Goal: Information Seeking & Learning: Learn about a topic

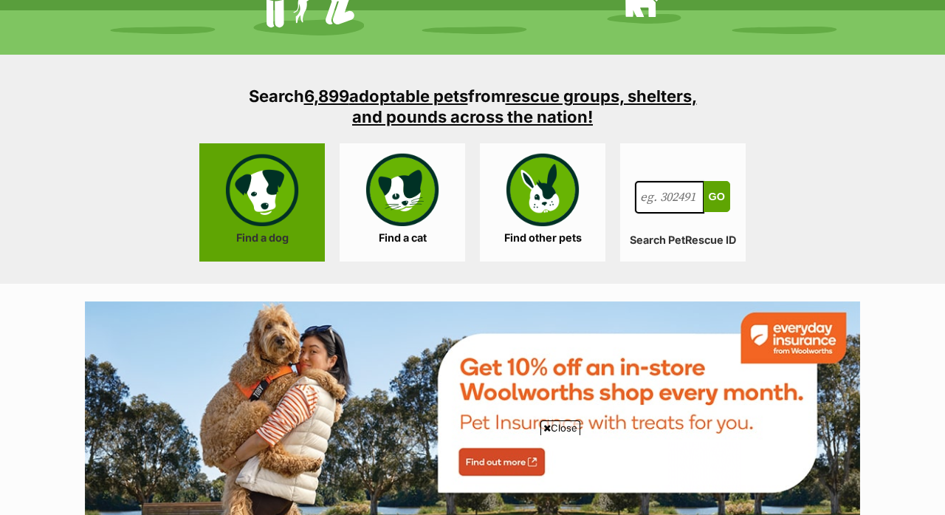
click at [266, 165] on link "Find a dog" at bounding box center [262, 202] width 126 height 118
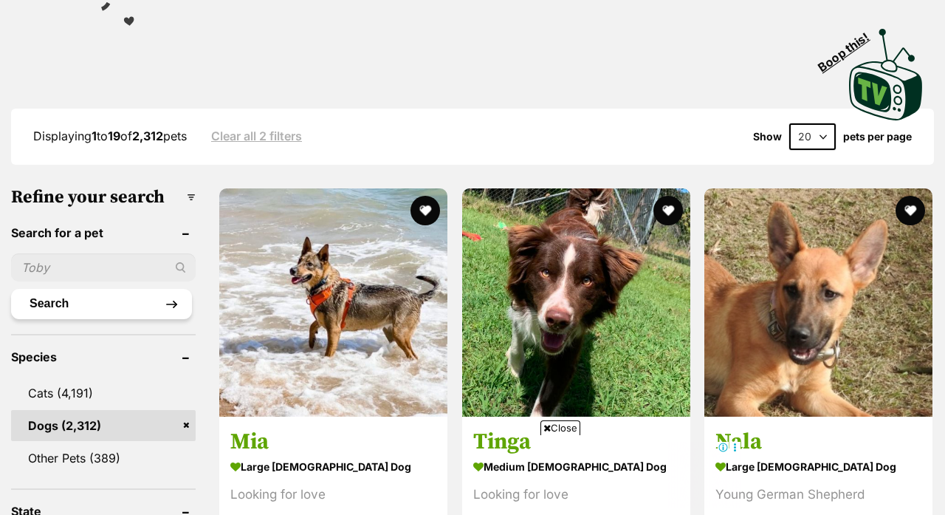
scroll to position [326, 0]
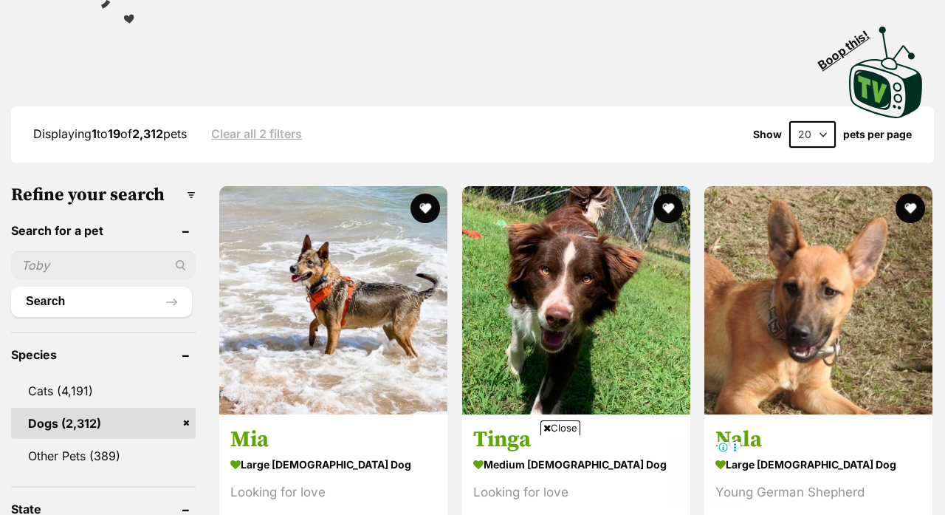
click at [151, 185] on h3 "Refine your search" at bounding box center [103, 195] width 185 height 21
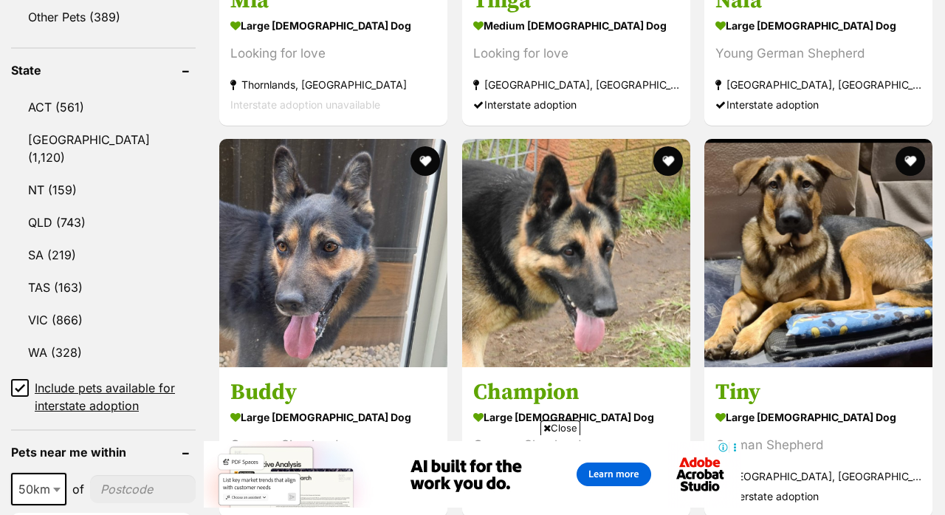
scroll to position [0, 0]
click at [36, 207] on link "QLD (743)" at bounding box center [103, 222] width 185 height 31
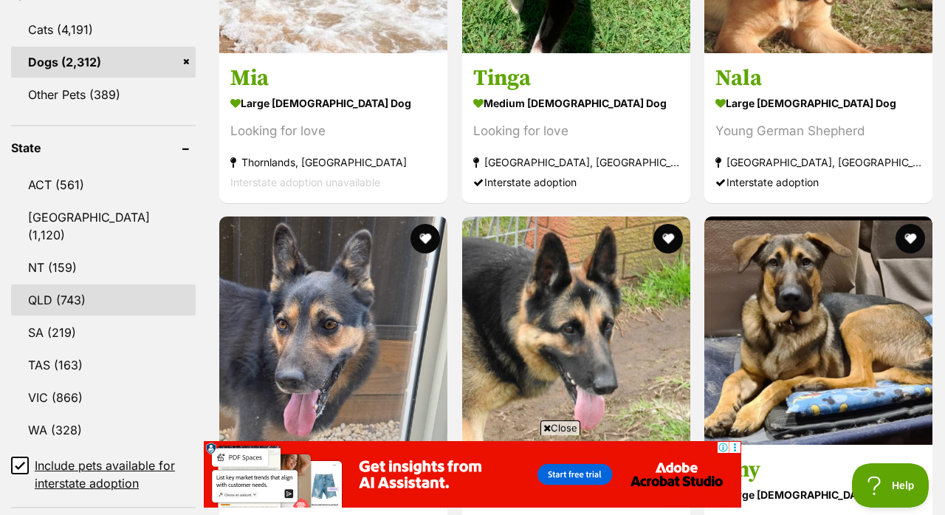
scroll to position [685, 0]
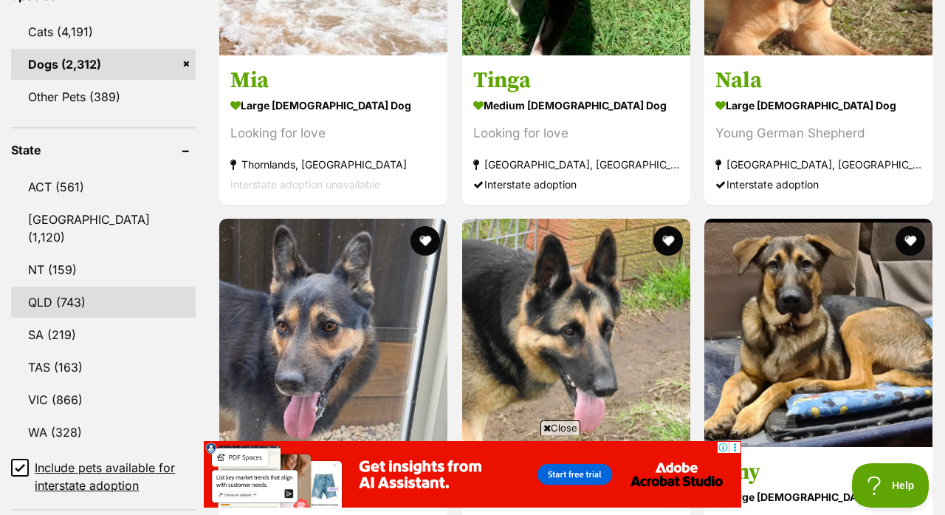
click at [37, 287] on link "QLD (743)" at bounding box center [103, 302] width 185 height 31
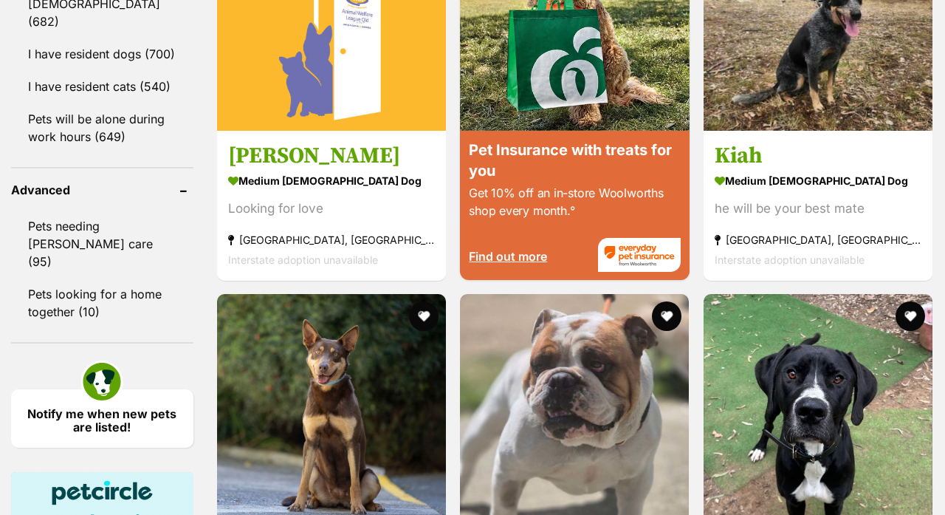
scroll to position [137, 0]
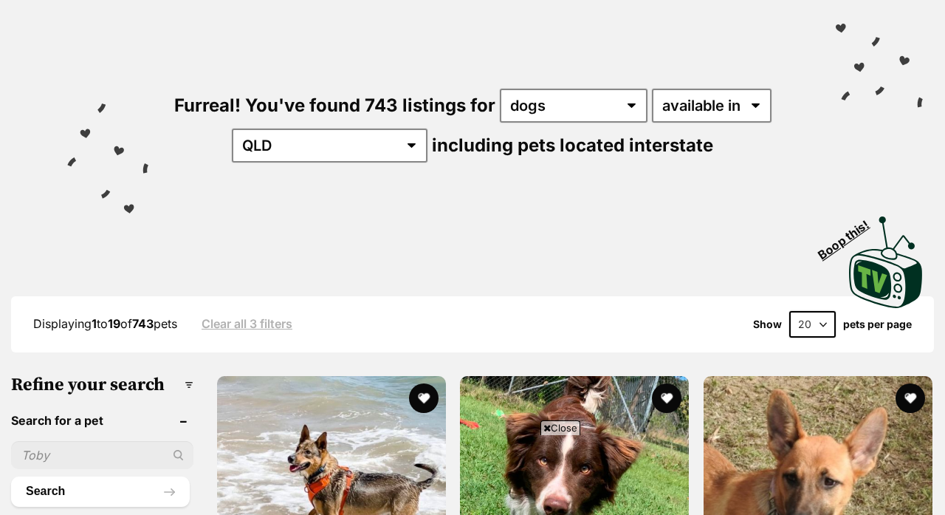
click at [826, 311] on select "20 40 60" at bounding box center [812, 324] width 47 height 27
select select "60"
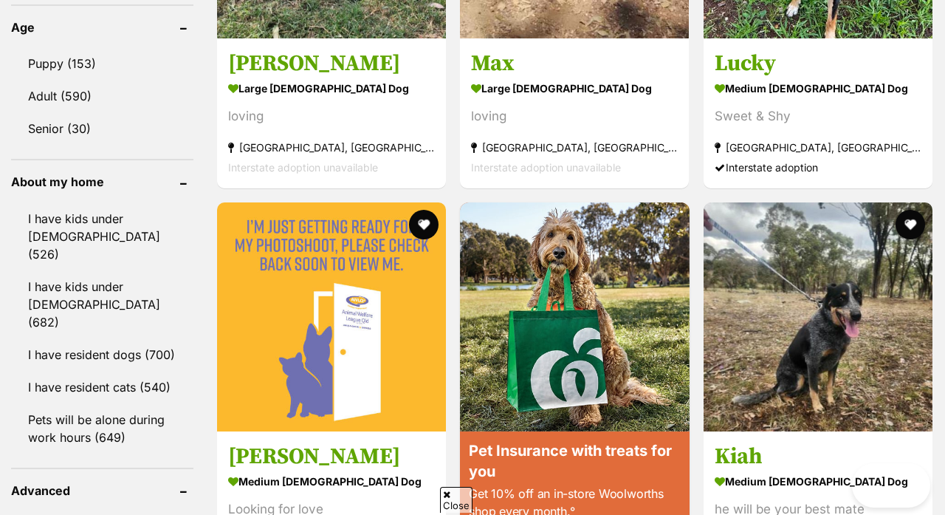
scroll to position [2551, 0]
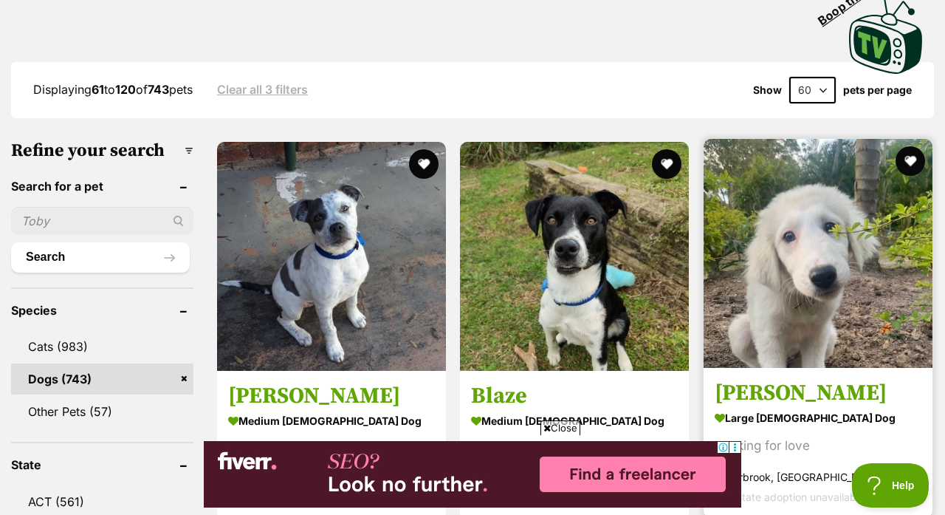
click at [704, 239] on img at bounding box center [818, 253] width 229 height 229
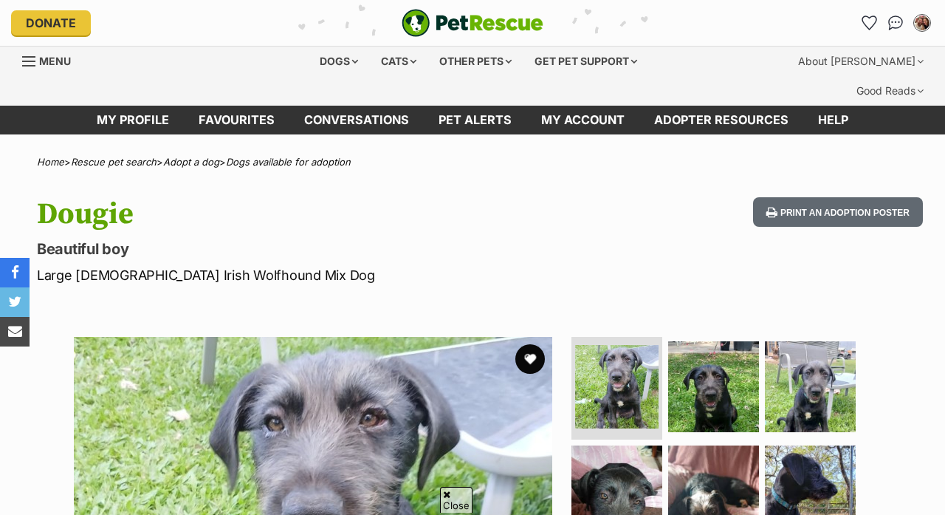
scroll to position [546, 0]
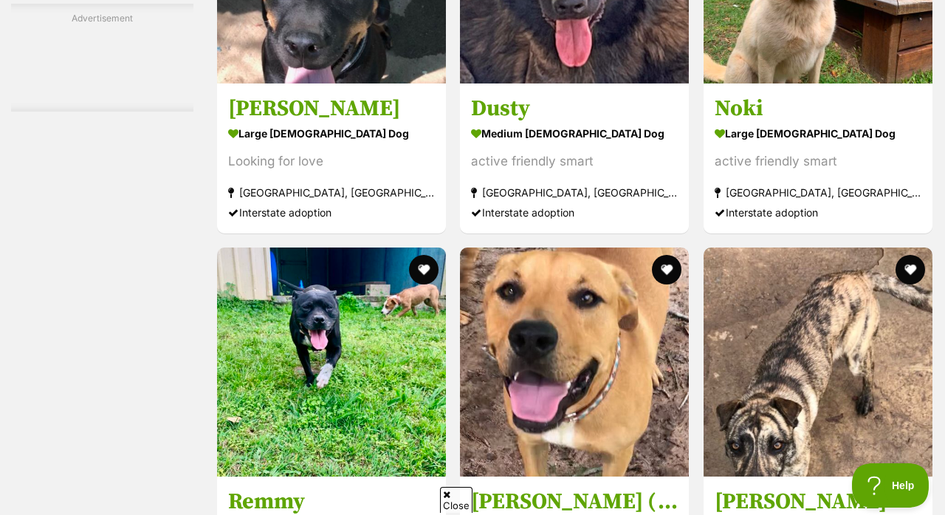
scroll to position [6377, 0]
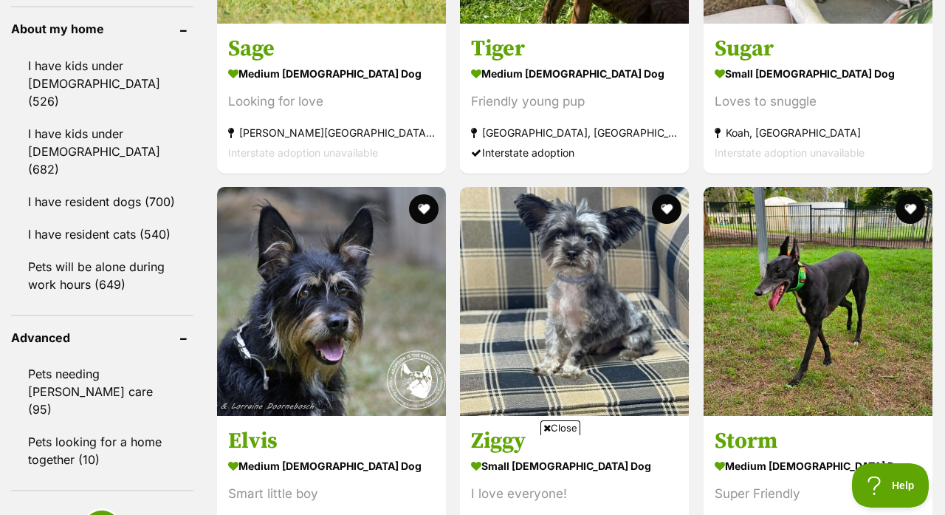
scroll to position [3618, 0]
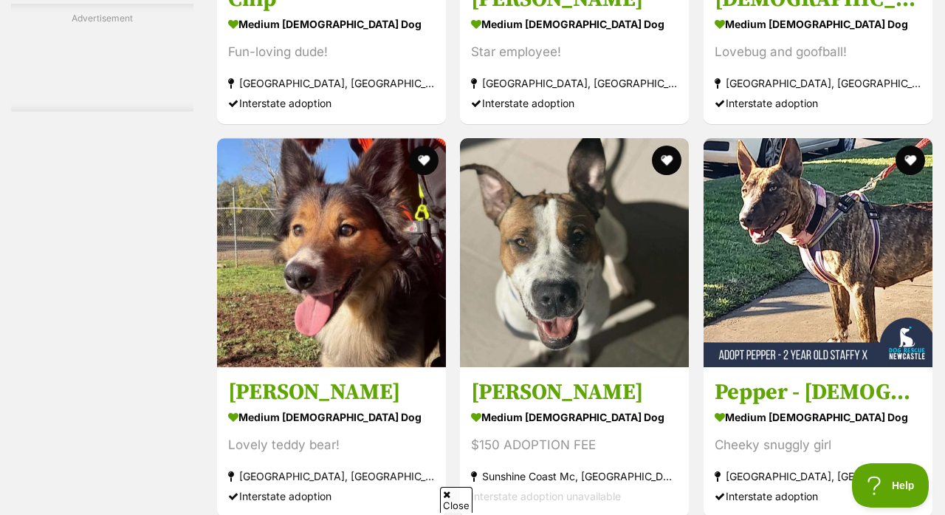
scroll to position [5545, 0]
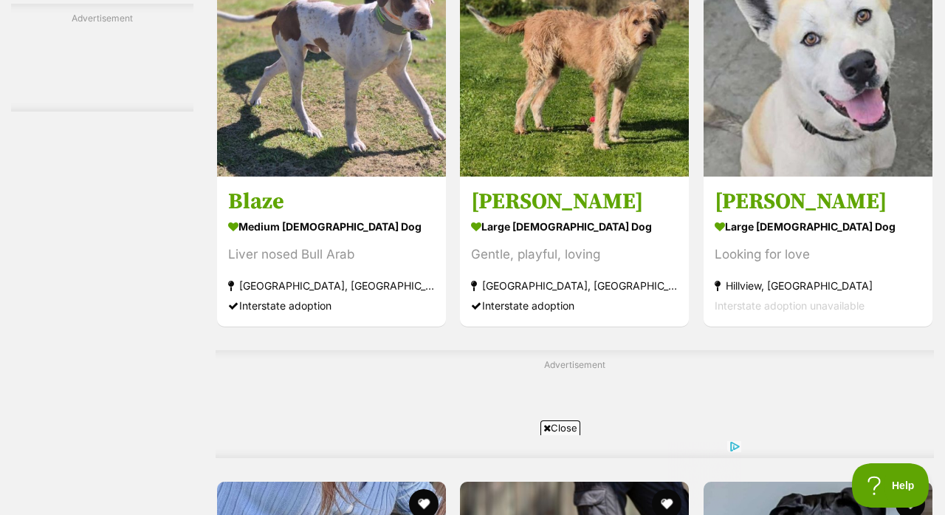
scroll to position [6561, 0]
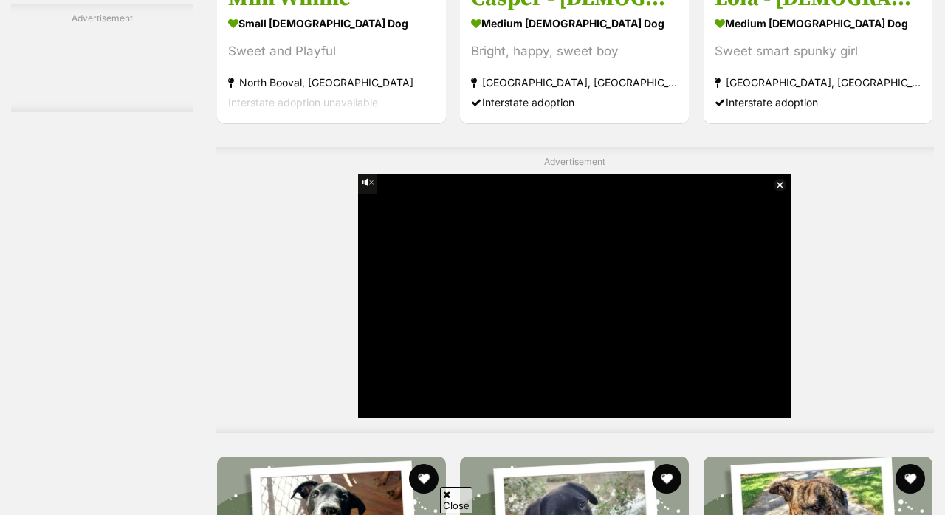
scroll to position [5135, 0]
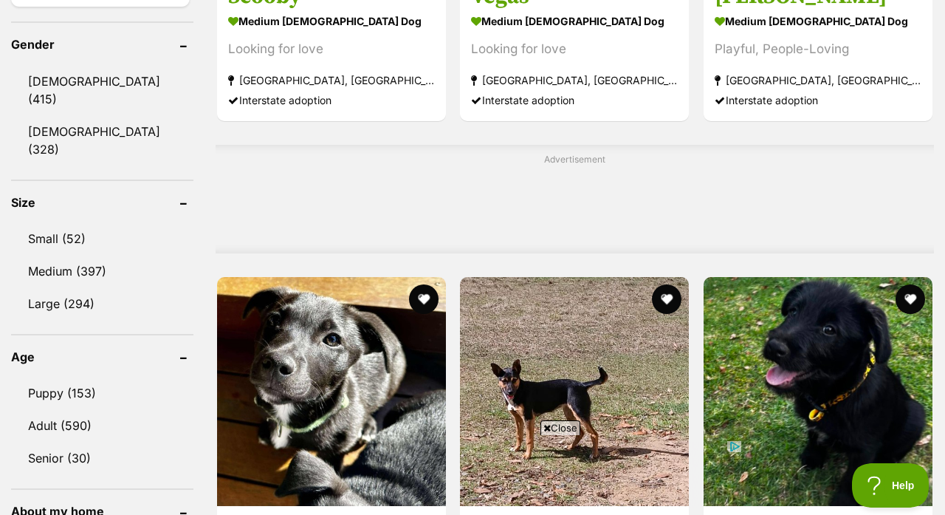
scroll to position [1302, 0]
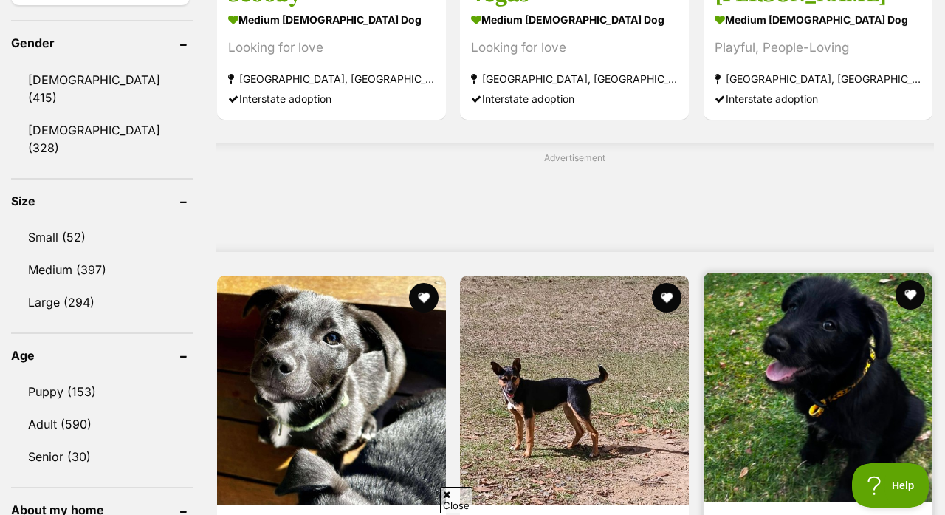
click at [704, 273] on img at bounding box center [818, 387] width 229 height 229
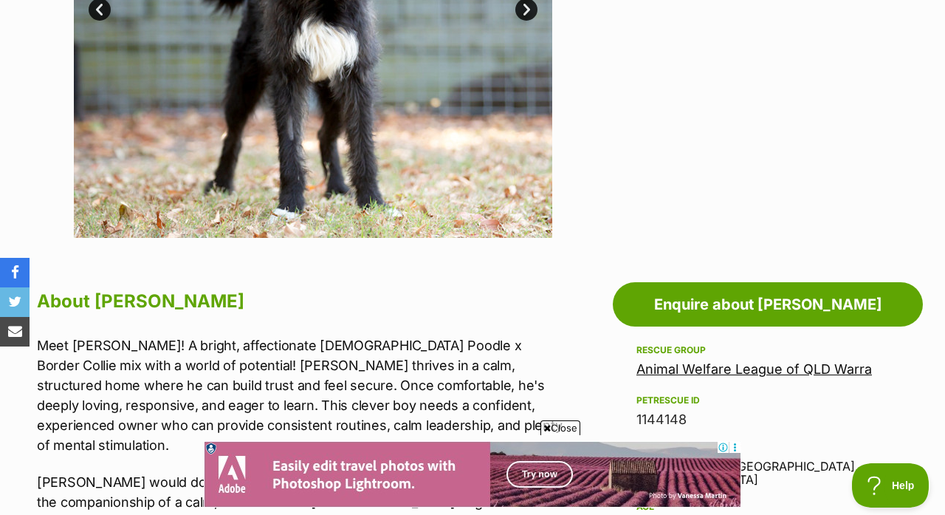
scroll to position [350, 0]
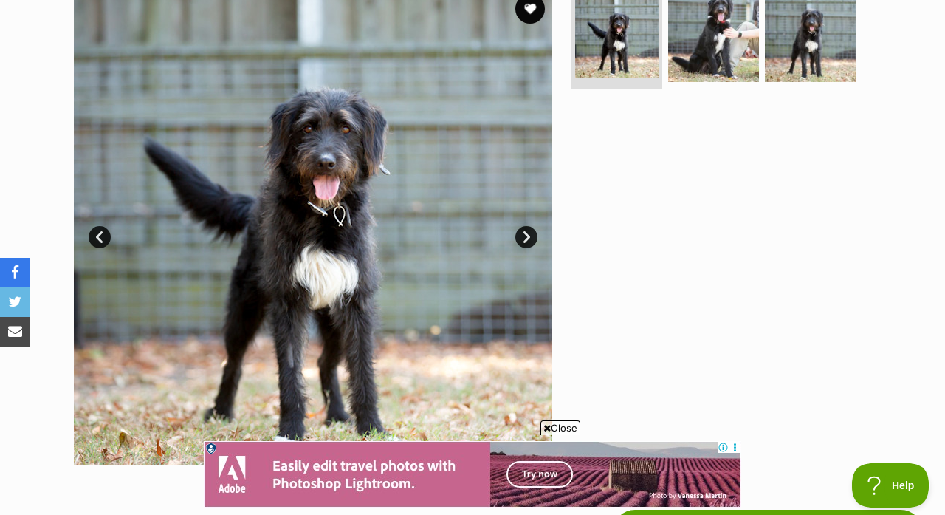
click at [530, 226] on link "Next" at bounding box center [526, 237] width 22 height 22
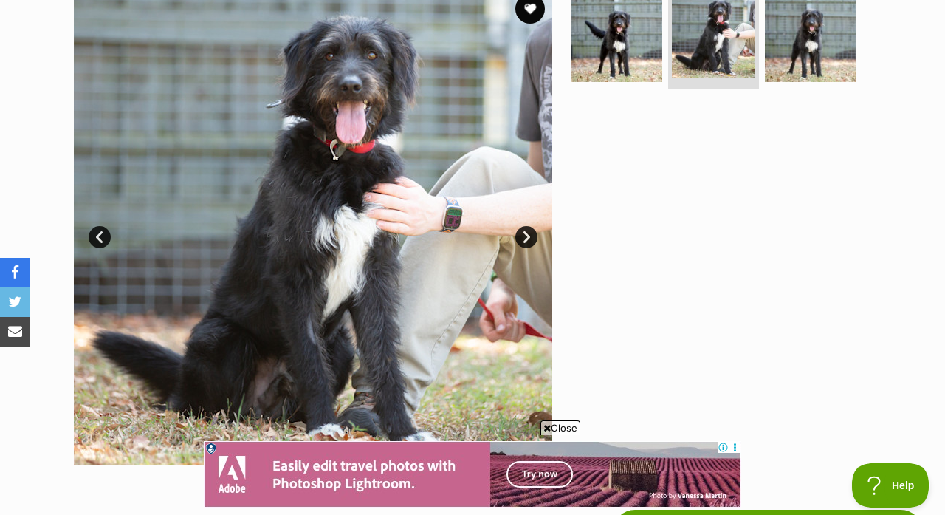
scroll to position [300, 0]
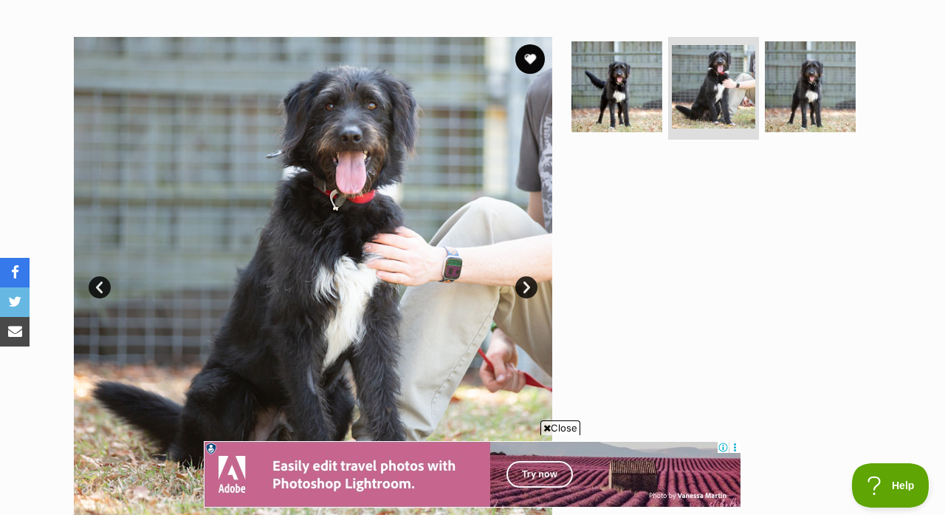
click at [527, 276] on link "Next" at bounding box center [526, 287] width 22 height 22
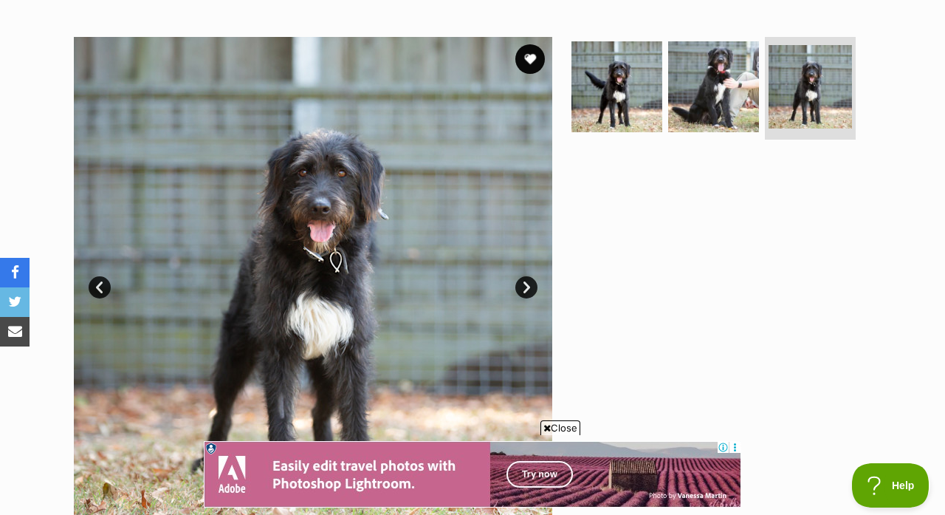
click at [527, 276] on link "Next" at bounding box center [526, 287] width 22 height 22
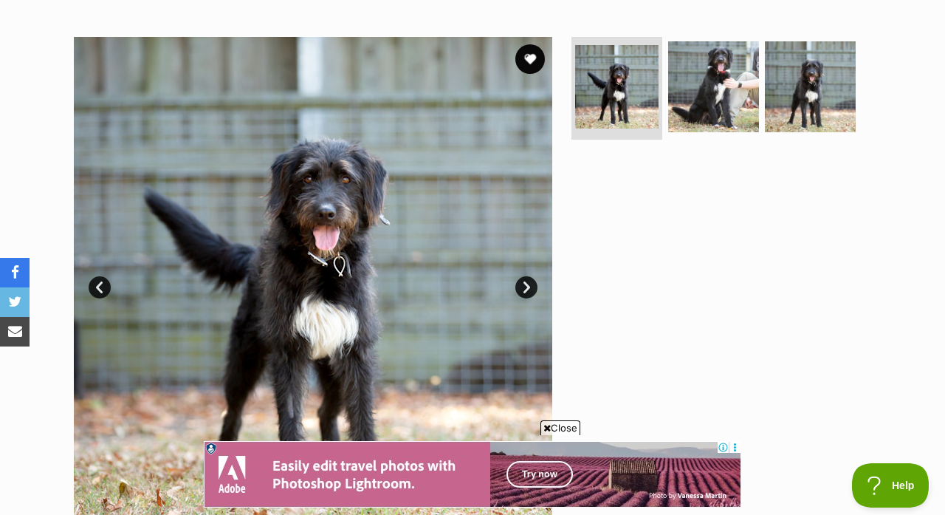
click at [527, 276] on link "Next" at bounding box center [526, 287] width 22 height 22
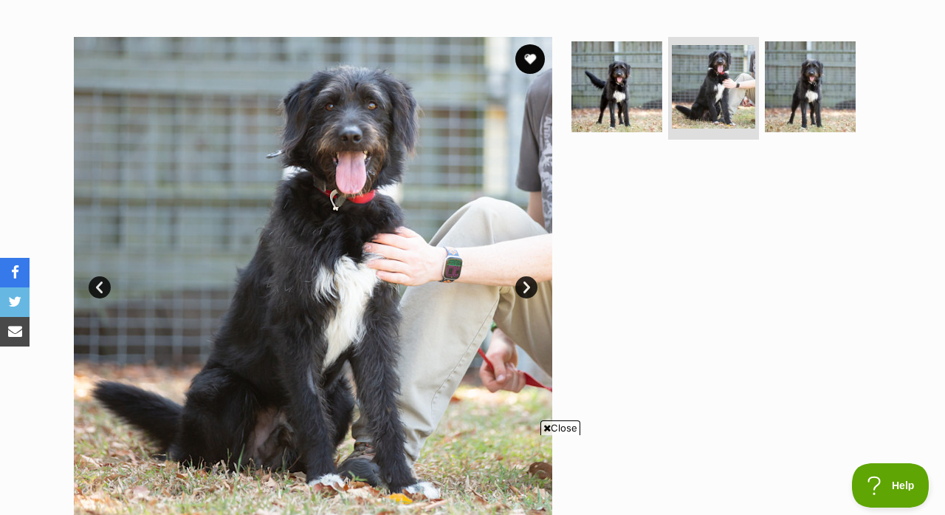
scroll to position [0, 0]
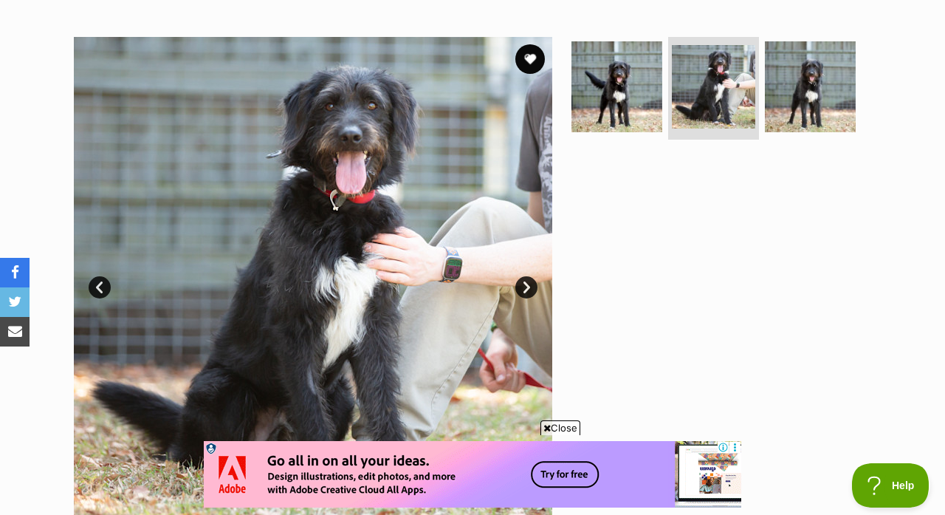
click at [555, 429] on span "Close" at bounding box center [561, 427] width 40 height 15
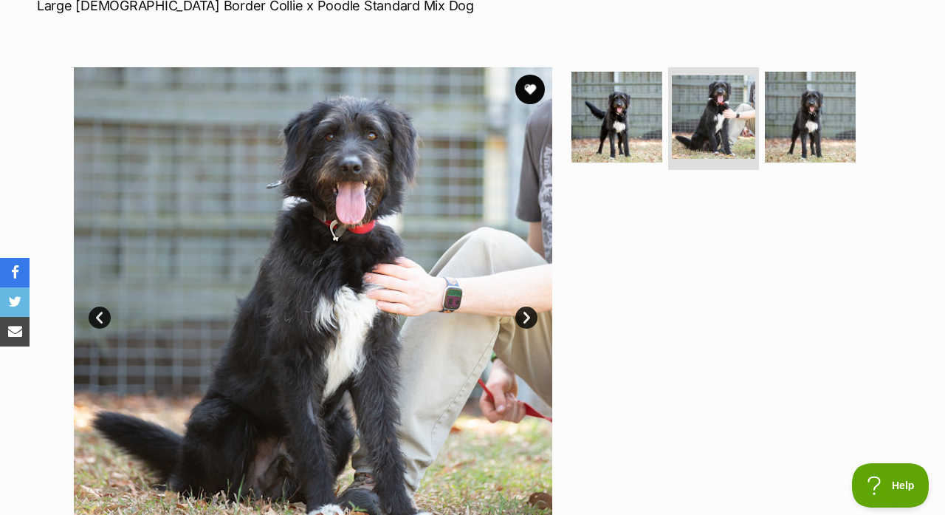
scroll to position [256, 0]
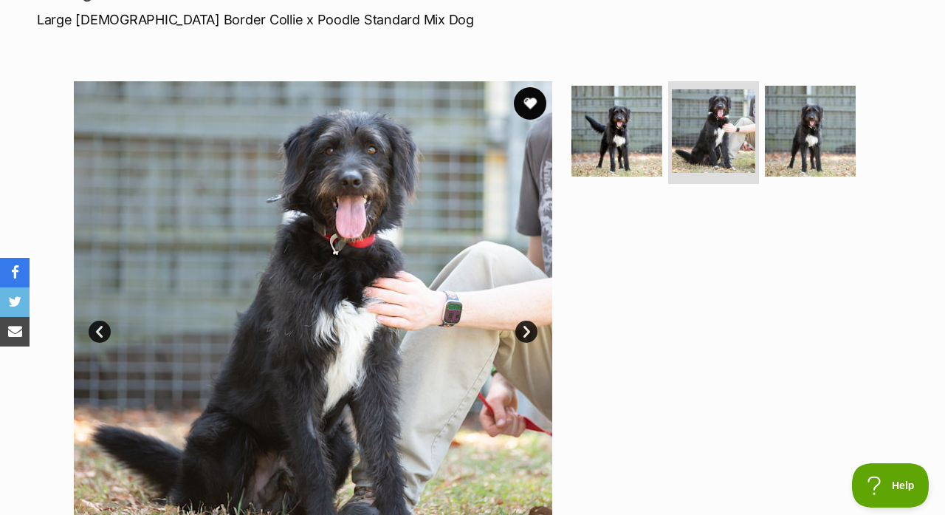
click at [531, 87] on button "favourite" at bounding box center [530, 103] width 32 height 32
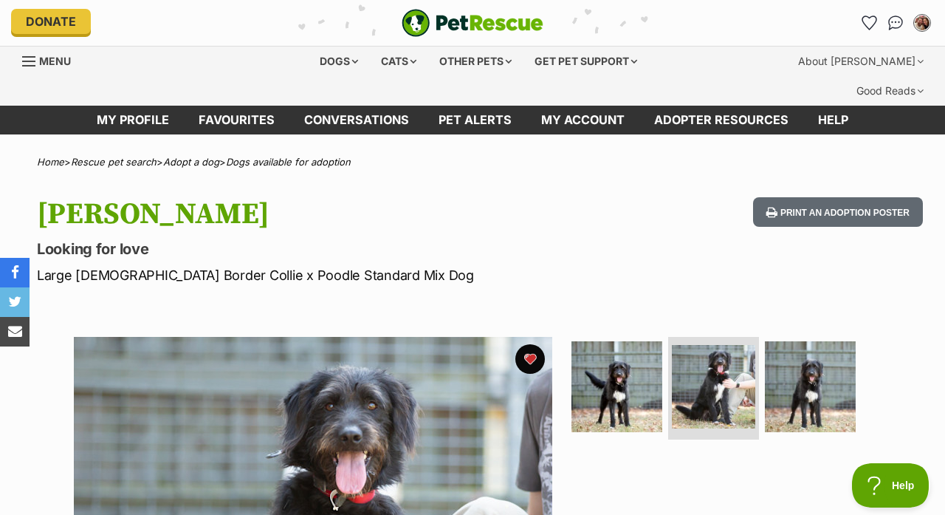
scroll to position [0, 0]
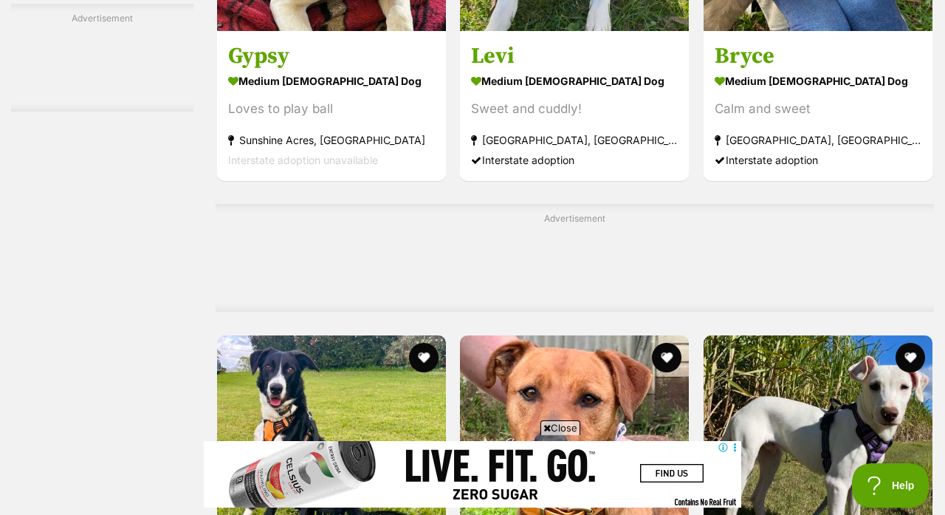
scroll to position [6808, 0]
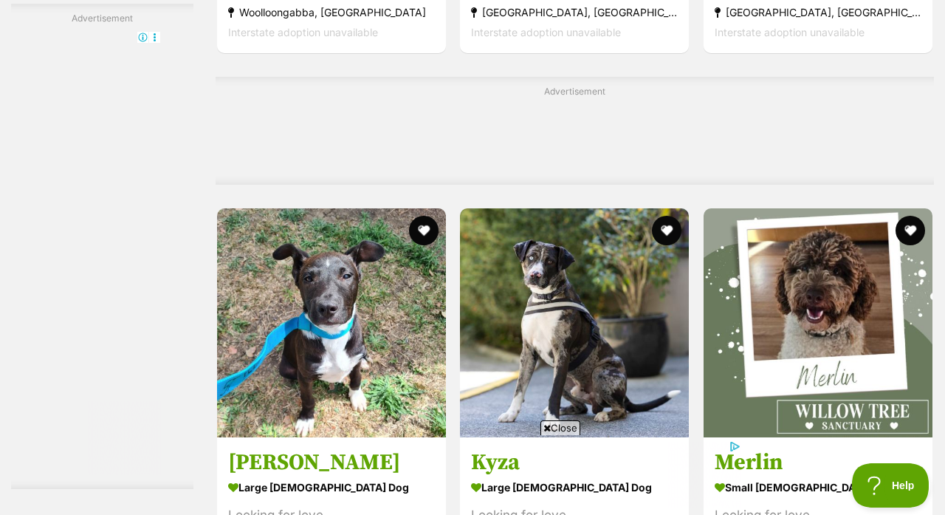
scroll to position [6800, 0]
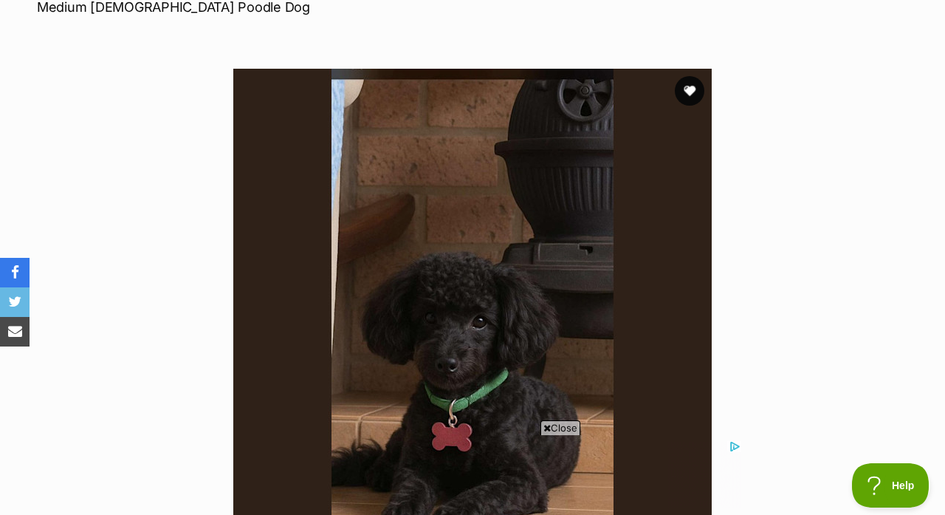
scroll to position [268, 0]
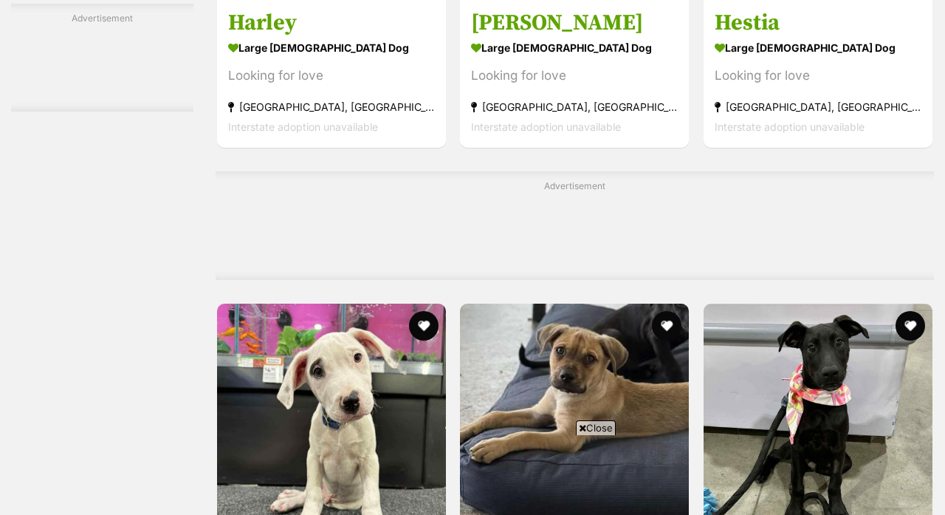
scroll to position [4845, 0]
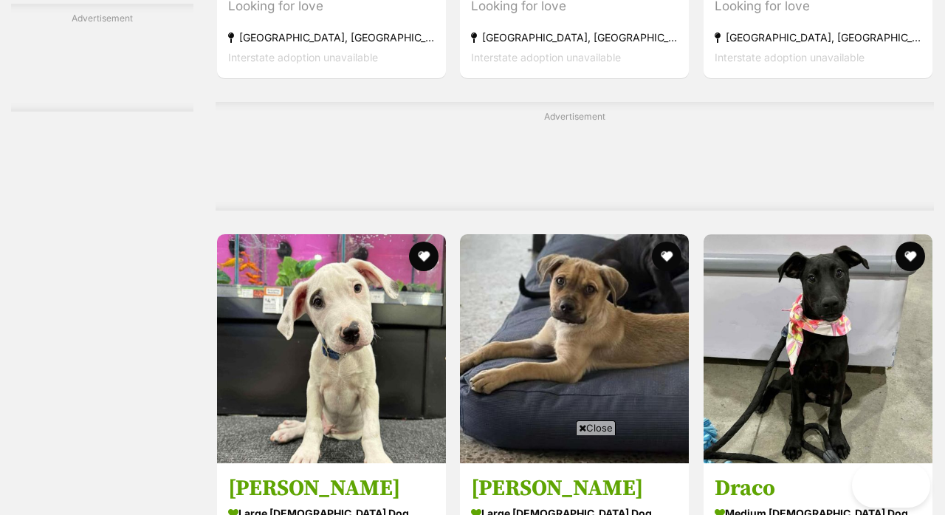
scroll to position [0, 0]
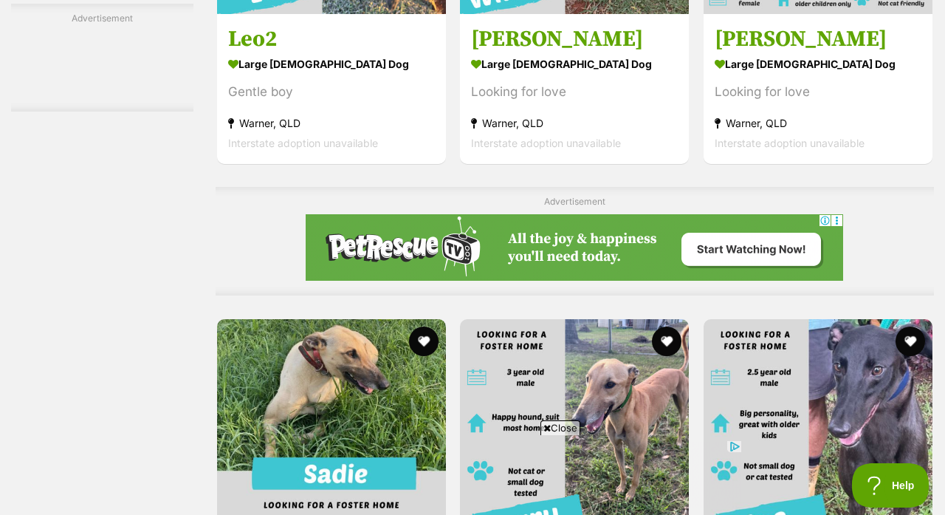
scroll to position [3115, 0]
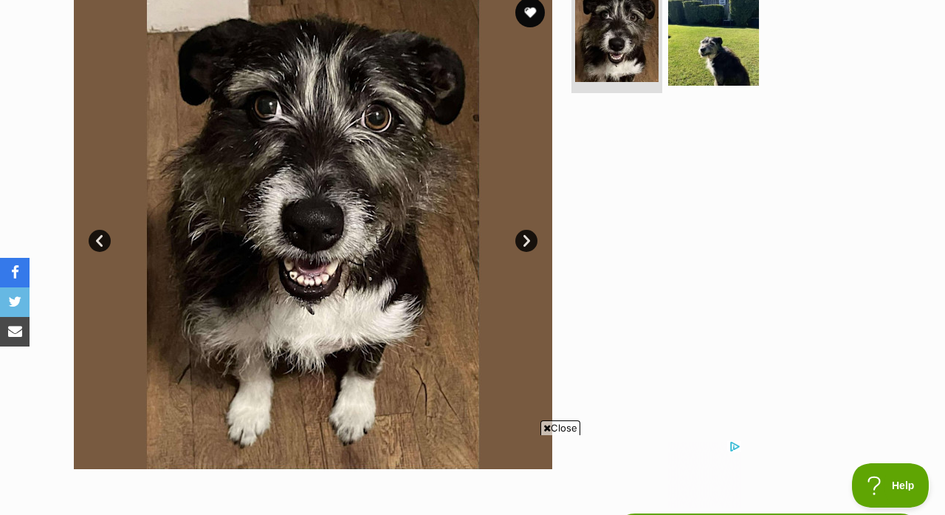
scroll to position [371, 0]
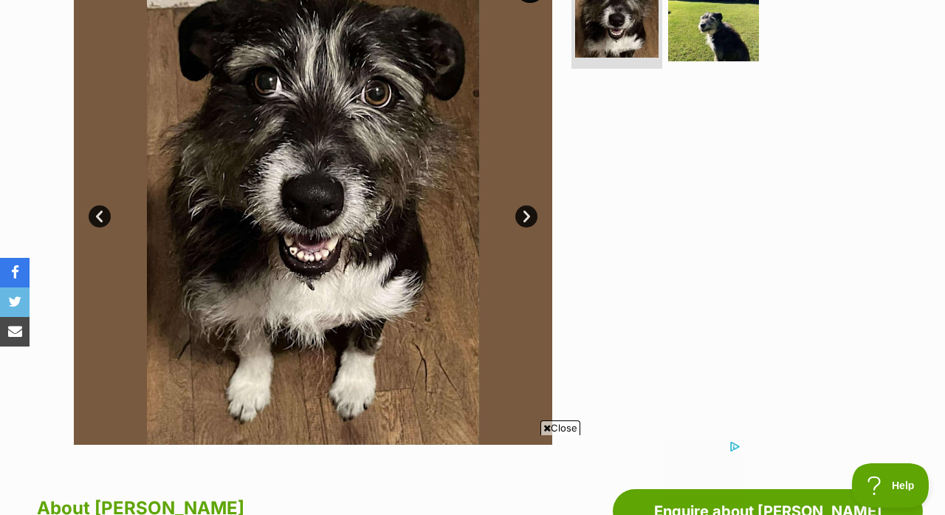
click at [529, 205] on link "Next" at bounding box center [526, 216] width 22 height 22
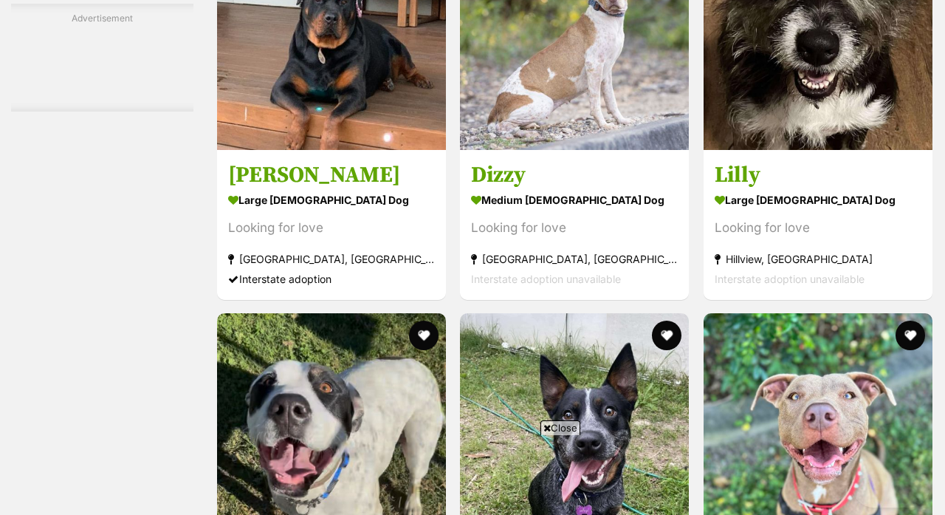
scroll to position [6793, 0]
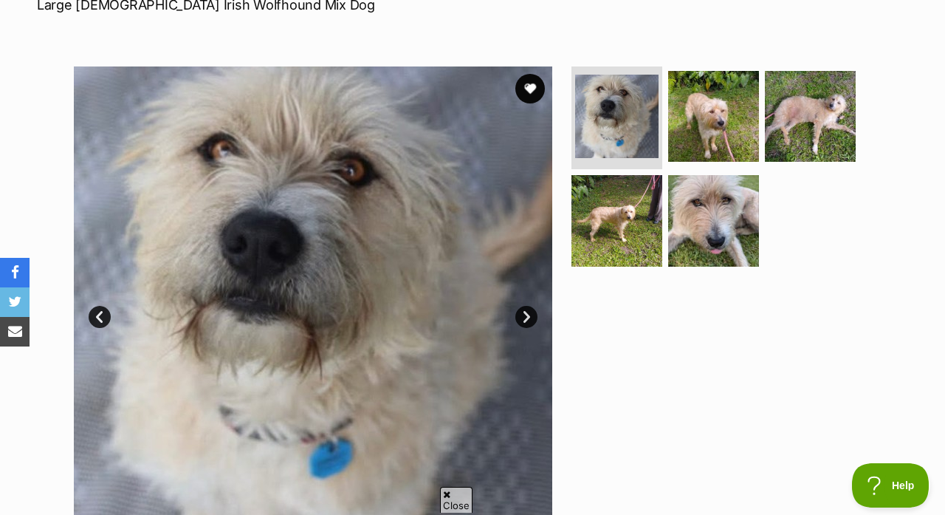
scroll to position [258, 0]
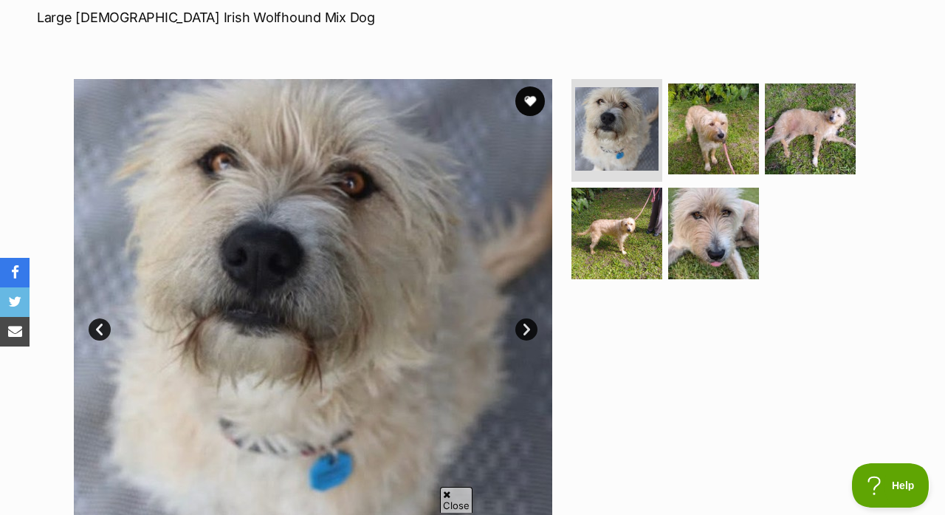
click at [524, 318] on link "Next" at bounding box center [526, 329] width 22 height 22
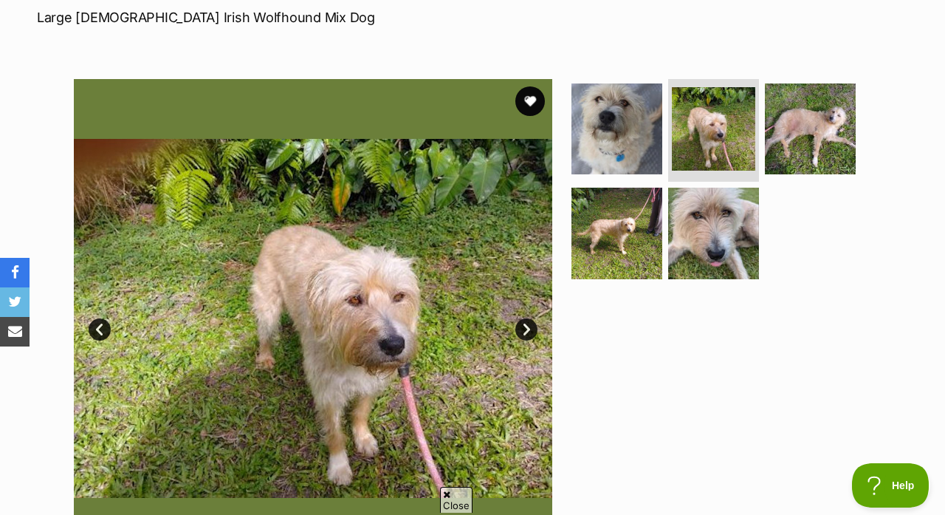
click at [524, 318] on link "Next" at bounding box center [526, 329] width 22 height 22
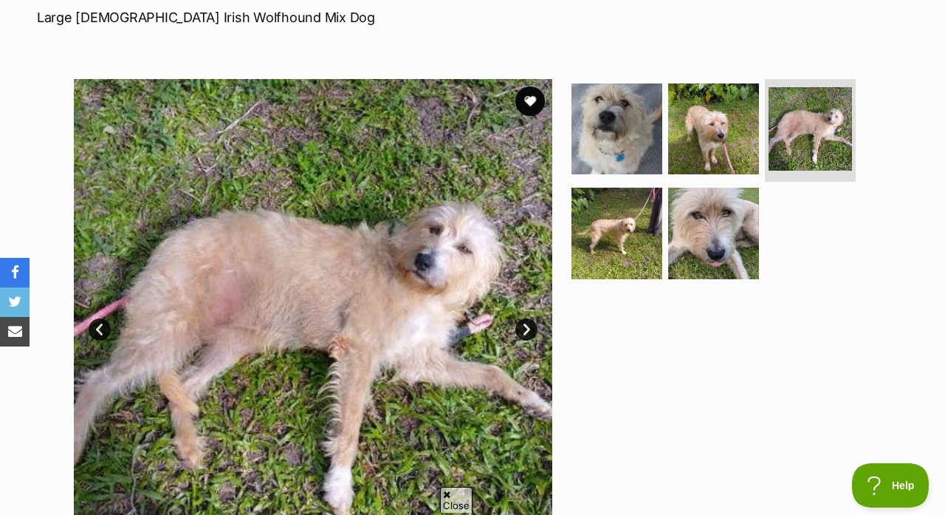
click at [524, 318] on link "Next" at bounding box center [526, 329] width 22 height 22
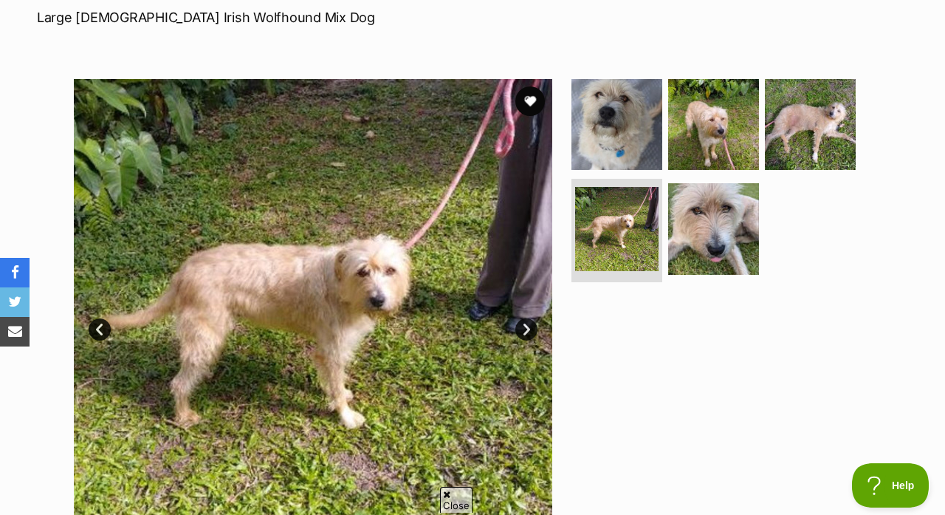
click at [524, 318] on link "Next" at bounding box center [526, 329] width 22 height 22
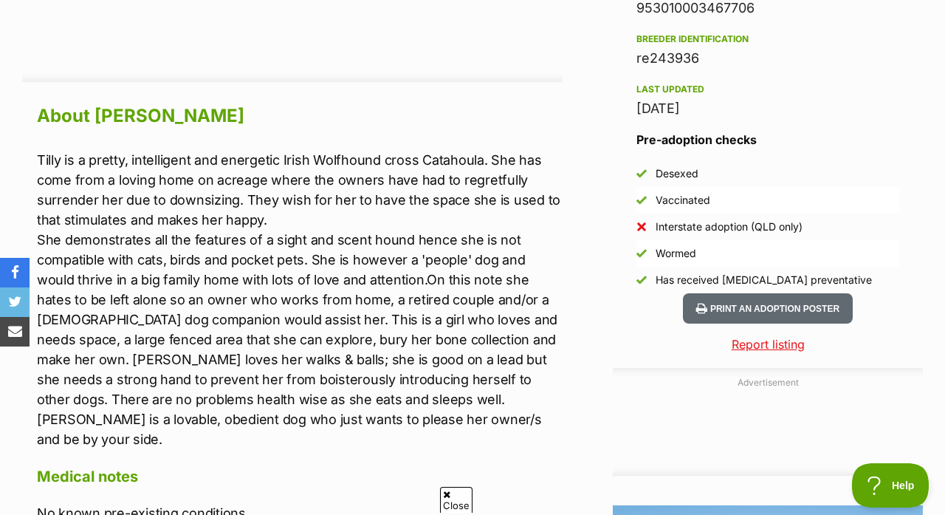
scroll to position [1289, 0]
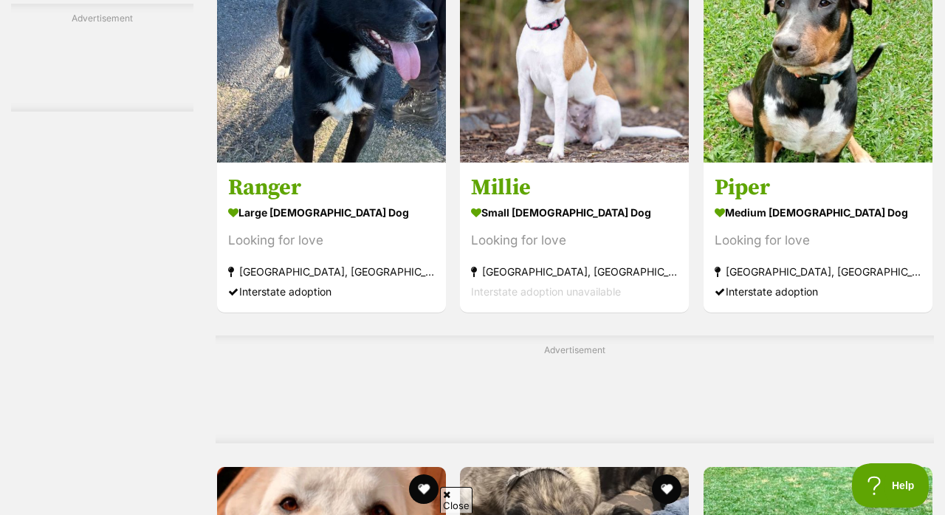
scroll to position [6671, 0]
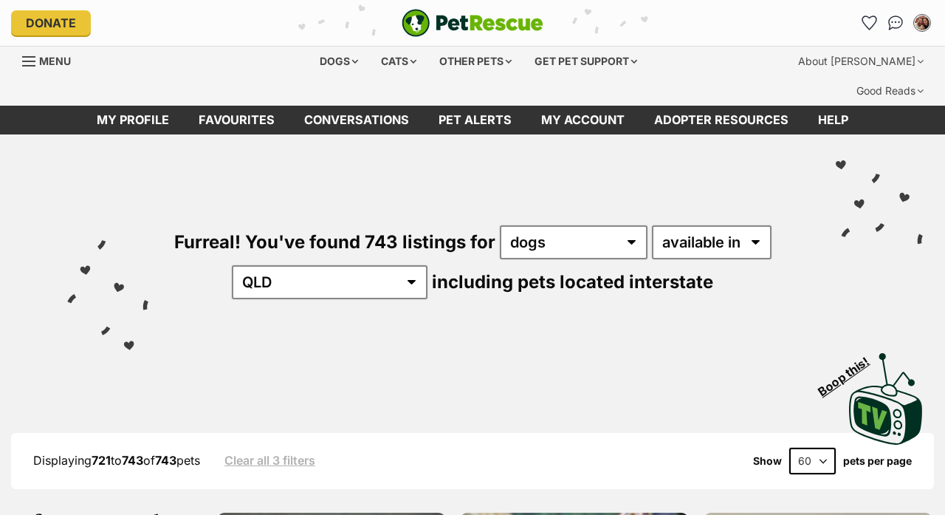
scroll to position [744, 0]
